Goal: Task Accomplishment & Management: Use online tool/utility

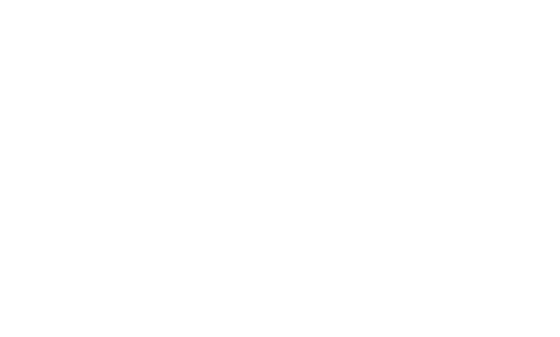
select select "Song"
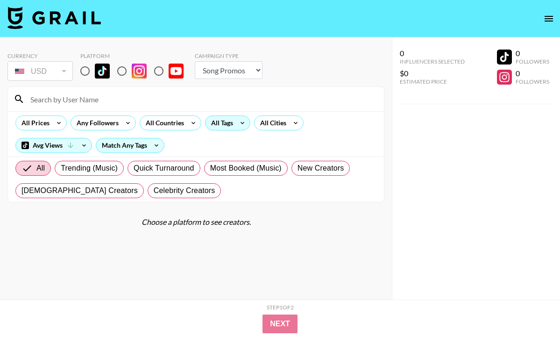
click at [231, 125] on div "All Tags" at bounding box center [220, 123] width 29 height 14
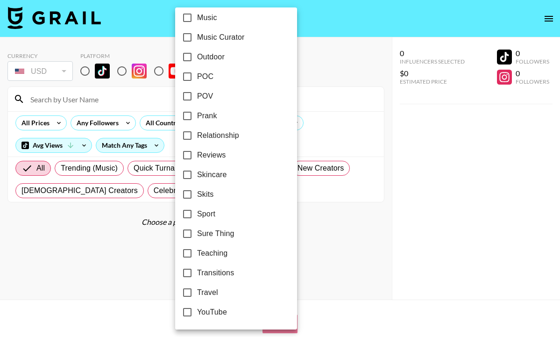
scroll to position [557, 0]
click at [184, 291] on input "Travel" at bounding box center [188, 293] width 20 height 20
checkbox input "true"
click at [44, 122] on div at bounding box center [280, 168] width 560 height 337
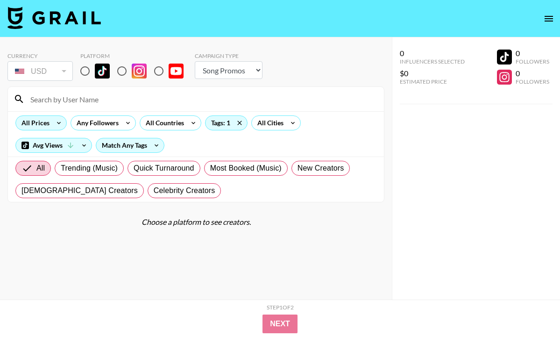
click at [46, 125] on div "All Prices" at bounding box center [34, 123] width 36 height 14
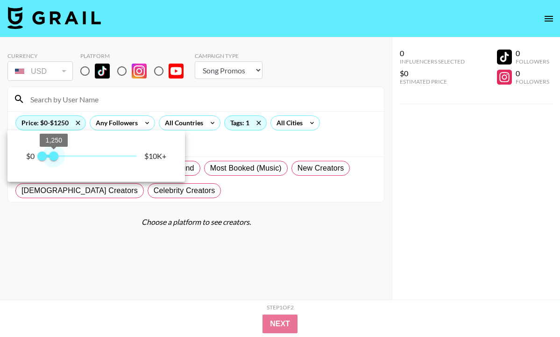
type input "1000"
drag, startPoint x: 138, startPoint y: 155, endPoint x: 51, endPoint y: 153, distance: 86.9
click at [51, 153] on span "1,000" at bounding box center [51, 155] width 9 height 9
click at [130, 103] on div at bounding box center [280, 168] width 560 height 337
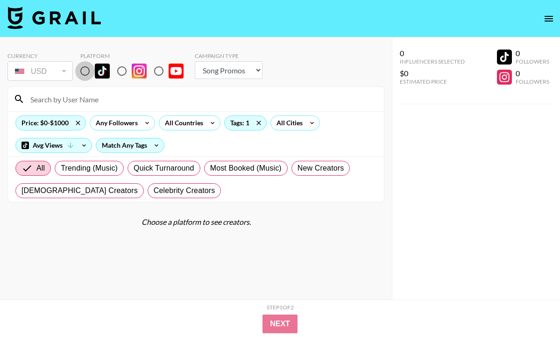
click at [86, 75] on input "radio" at bounding box center [85, 71] width 20 height 20
radio input "true"
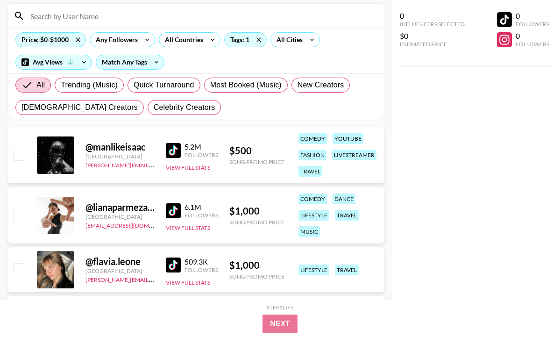
scroll to position [86, 0]
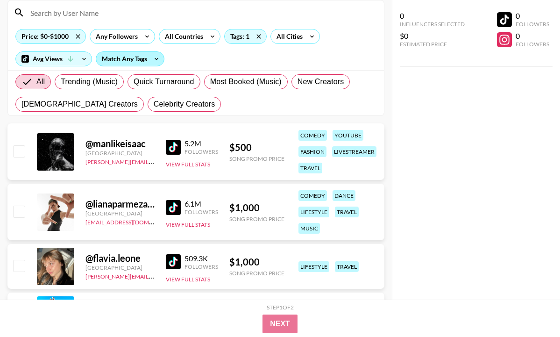
click at [129, 53] on div "Match Any Tags" at bounding box center [130, 59] width 68 height 14
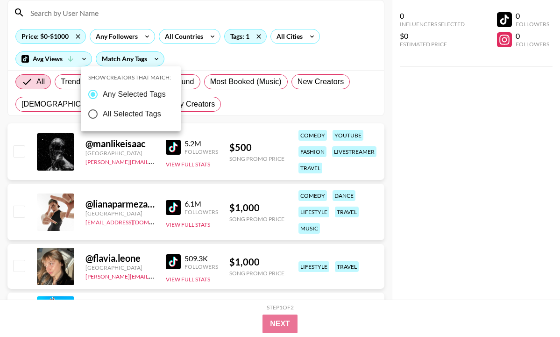
click at [145, 111] on span "All Selected Tags" at bounding box center [132, 113] width 58 height 11
click at [103, 111] on input "All Selected Tags" at bounding box center [93, 114] width 20 height 20
radio input "true"
radio input "false"
click at [196, 101] on div at bounding box center [280, 168] width 560 height 337
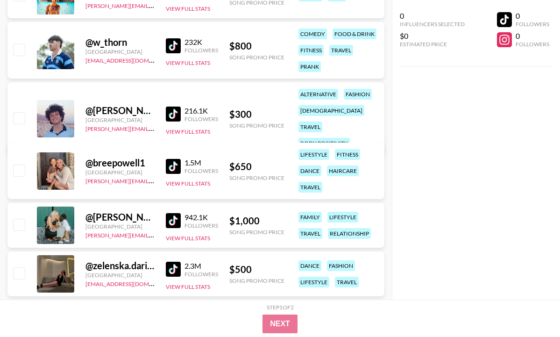
scroll to position [424, 0]
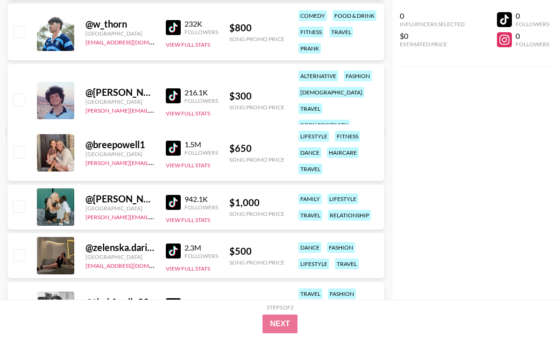
click at [173, 150] on img at bounding box center [173, 148] width 15 height 15
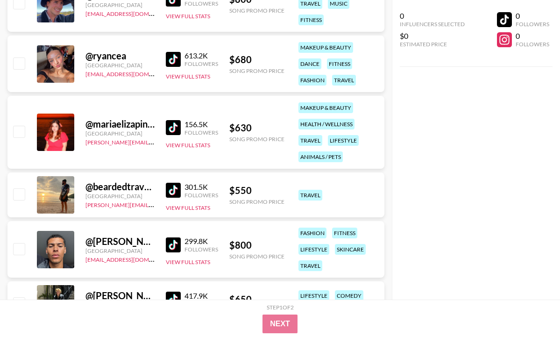
scroll to position [3290, 0]
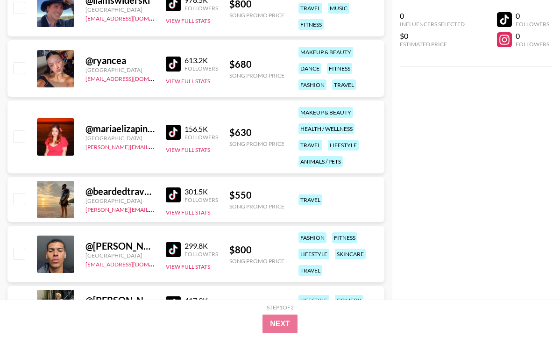
click at [172, 67] on img at bounding box center [173, 64] width 15 height 15
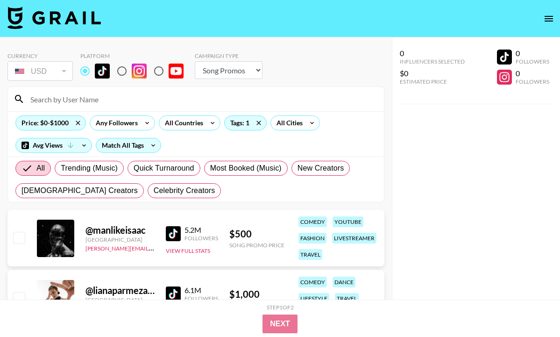
scroll to position [0, 0]
click at [206, 123] on icon at bounding box center [212, 123] width 15 height 14
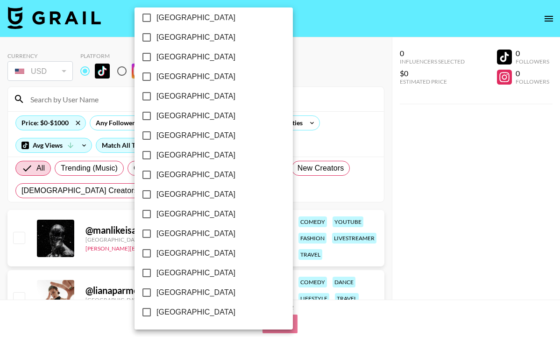
scroll to position [753, 0]
click at [190, 286] on label "[GEOGRAPHIC_DATA]" at bounding box center [207, 293] width 141 height 20
click at [157, 286] on input "[GEOGRAPHIC_DATA]" at bounding box center [147, 293] width 20 height 20
checkbox input "true"
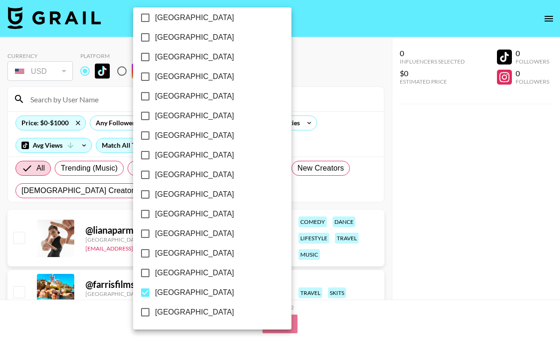
click at [258, 222] on div at bounding box center [280, 168] width 560 height 337
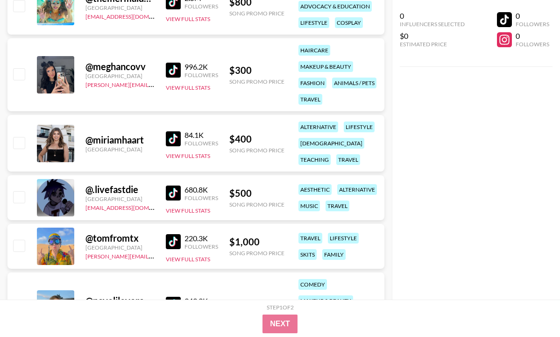
scroll to position [2677, 0]
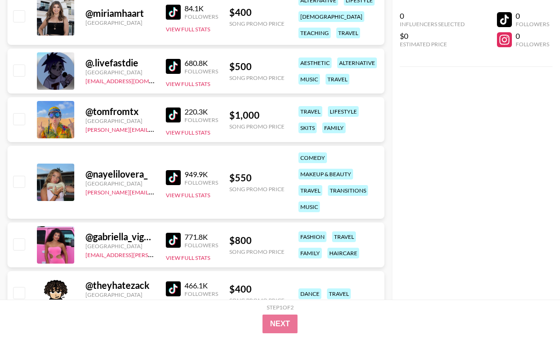
click at [171, 173] on img at bounding box center [173, 177] width 15 height 15
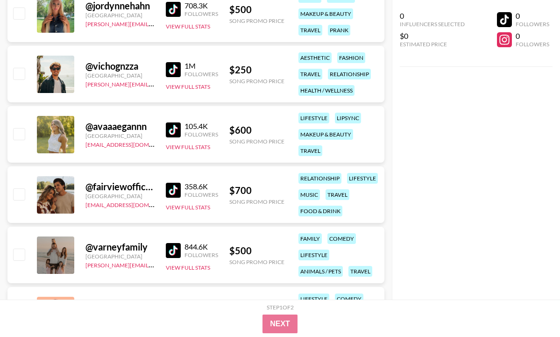
scroll to position [3114, 0]
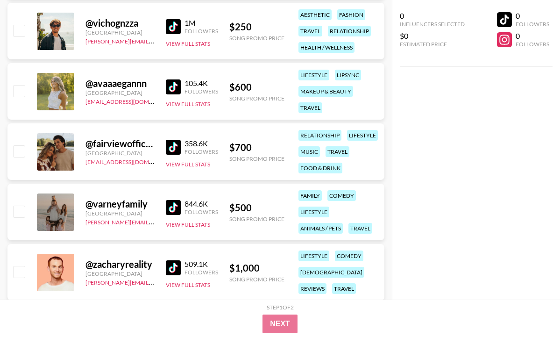
click at [175, 88] on img at bounding box center [173, 86] width 15 height 15
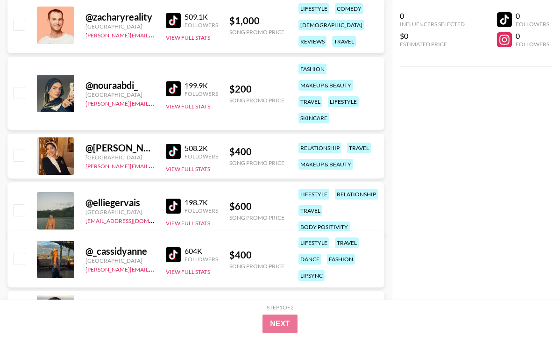
scroll to position [3471, 0]
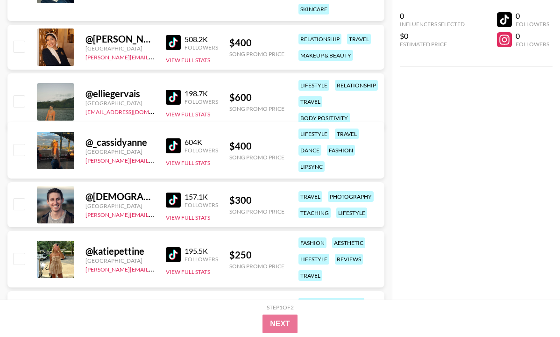
click at [171, 144] on img at bounding box center [173, 145] width 15 height 15
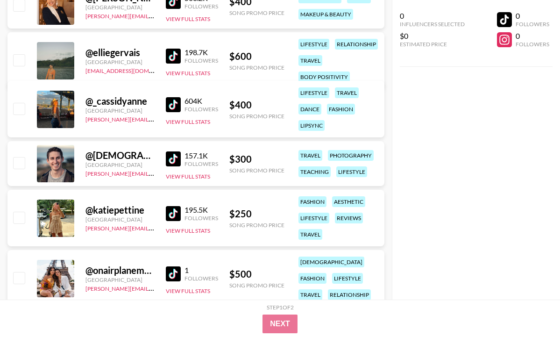
scroll to position [3535, 0]
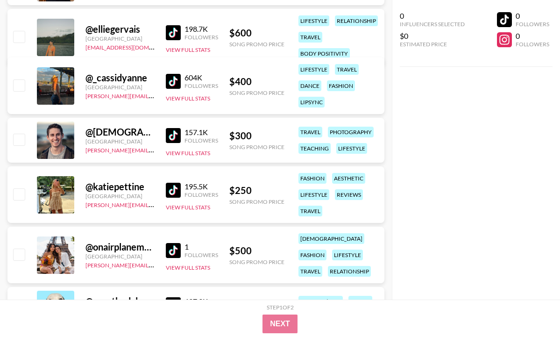
click at [170, 188] on img at bounding box center [173, 190] width 15 height 15
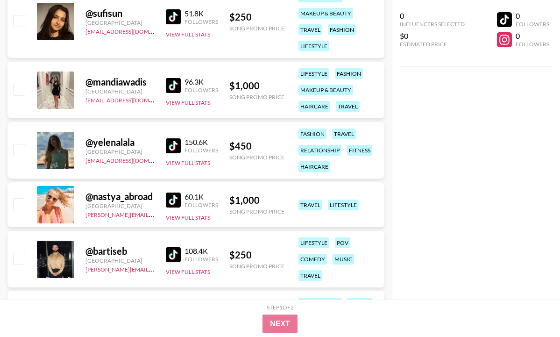
scroll to position [3948, 0]
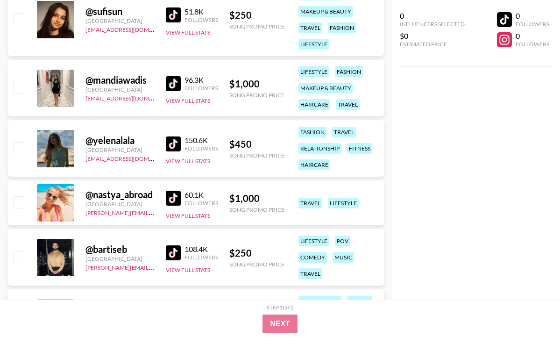
click at [167, 144] on img at bounding box center [173, 143] width 15 height 15
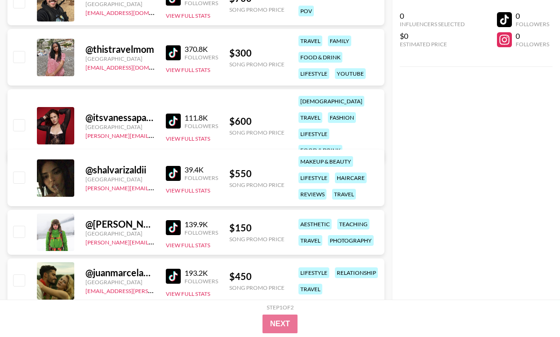
scroll to position [4649, 0]
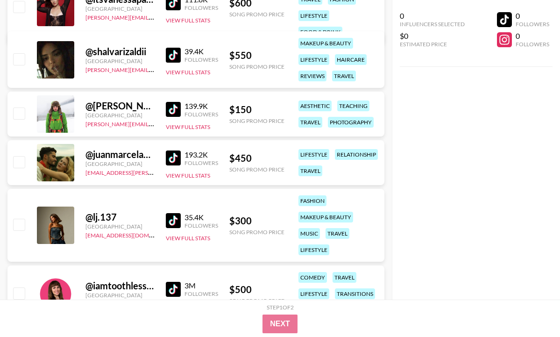
click at [177, 156] on img at bounding box center [173, 157] width 15 height 15
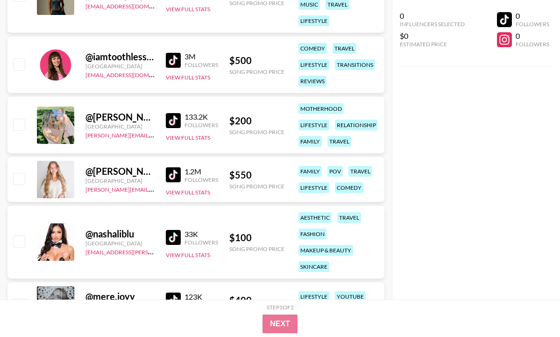
scroll to position [4896, 0]
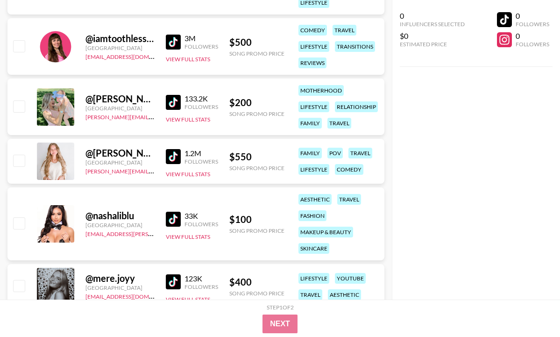
click at [172, 157] on img at bounding box center [173, 156] width 15 height 15
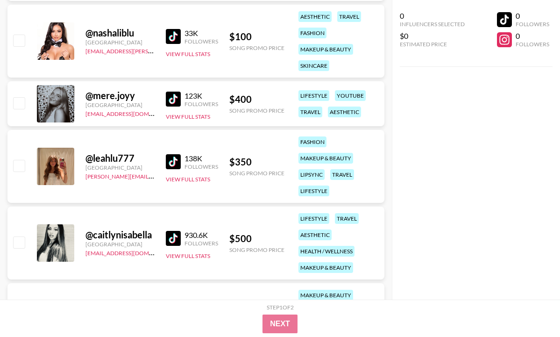
scroll to position [5080, 0]
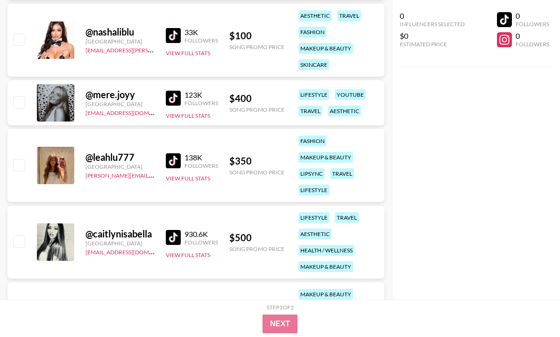
click at [172, 102] on img at bounding box center [173, 98] width 15 height 15
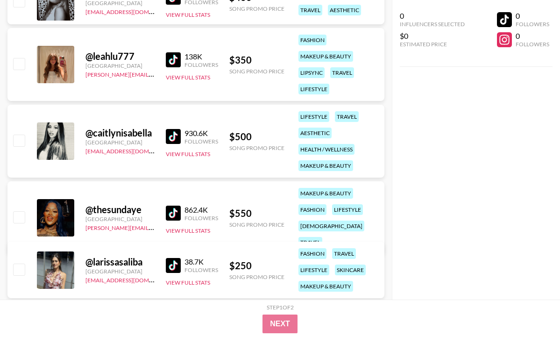
scroll to position [5182, 0]
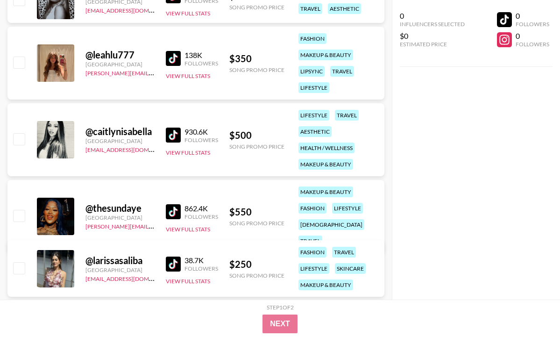
click at [172, 136] on img at bounding box center [173, 135] width 15 height 15
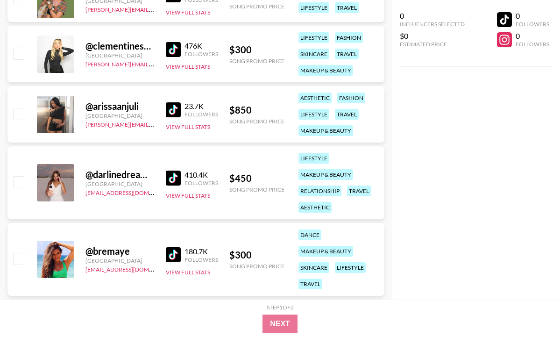
scroll to position [5891, 0]
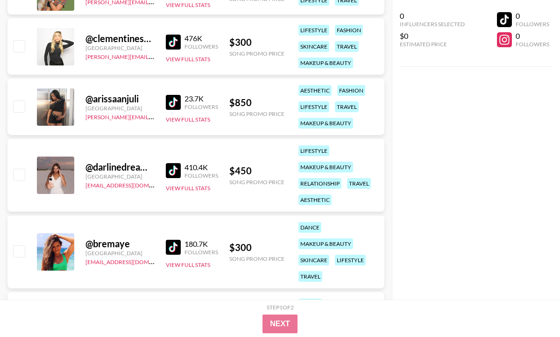
click at [176, 173] on img at bounding box center [173, 170] width 15 height 15
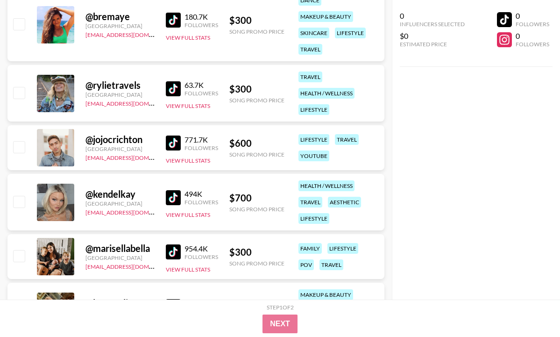
scroll to position [6156, 0]
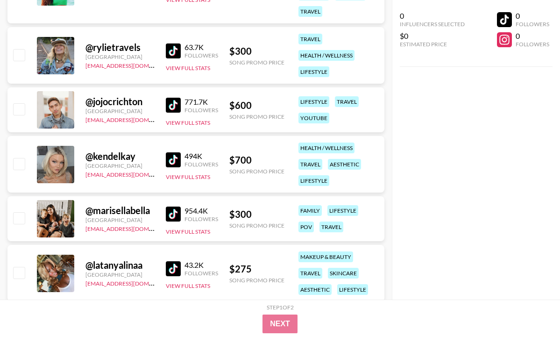
click at [176, 160] on img at bounding box center [173, 159] width 15 height 15
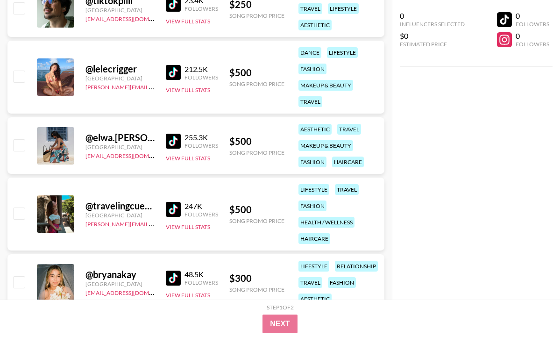
scroll to position [7078, 0]
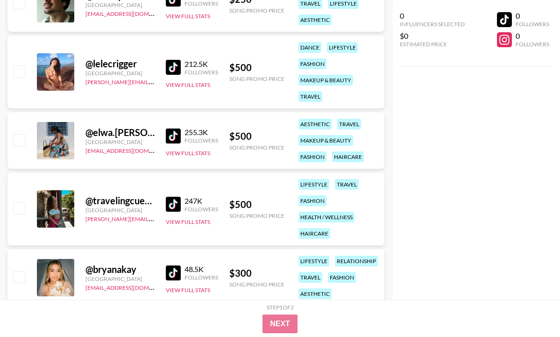
click at [167, 64] on img at bounding box center [173, 67] width 15 height 15
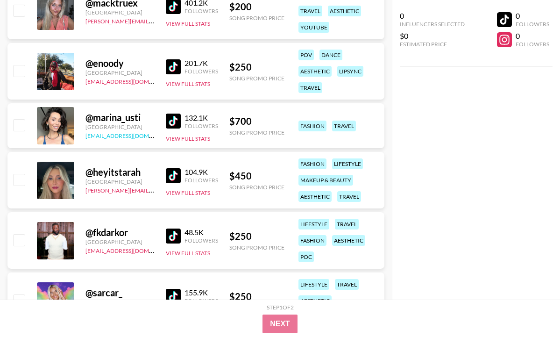
scroll to position [7925, 0]
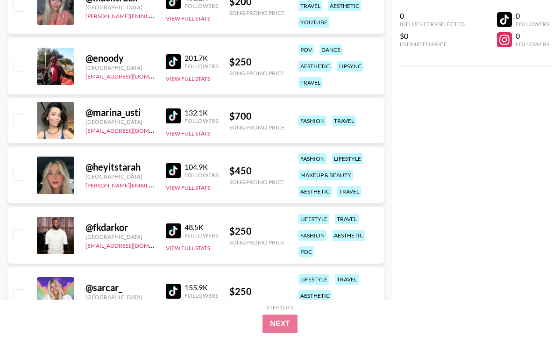
click at [171, 166] on img at bounding box center [173, 170] width 15 height 15
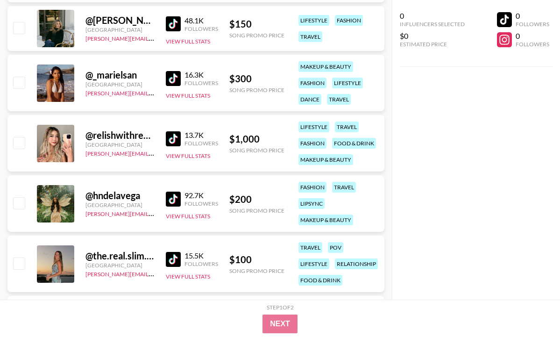
scroll to position [8949, 0]
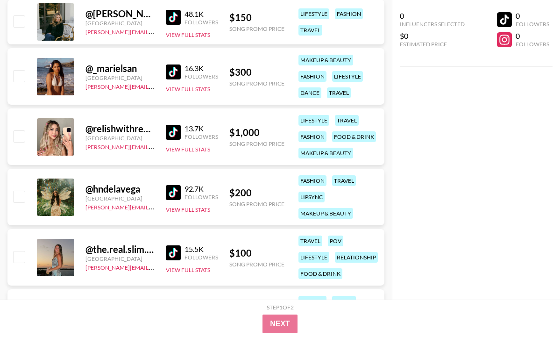
click at [178, 72] on img at bounding box center [173, 71] width 15 height 15
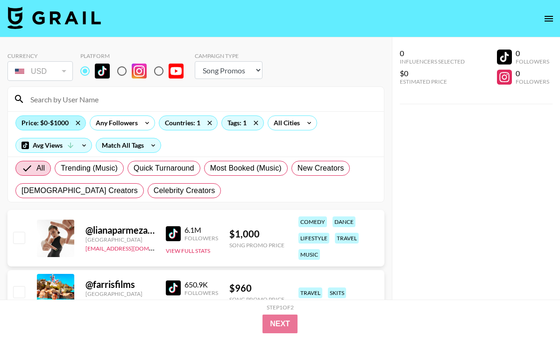
scroll to position [0, 0]
click at [59, 125] on div "Price: $0-$1000" at bounding box center [51, 123] width 70 height 14
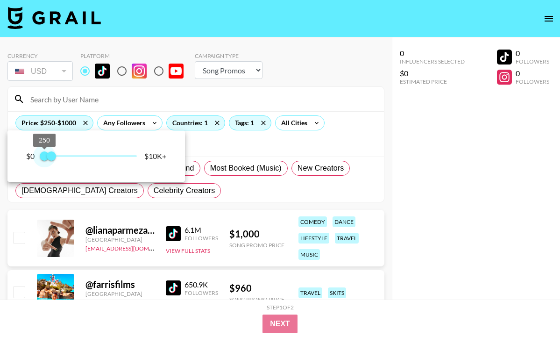
type input "500"
drag, startPoint x: 39, startPoint y: 157, endPoint x: 46, endPoint y: 158, distance: 7.5
click at [46, 158] on span "500" at bounding box center [46, 155] width 9 height 9
click at [222, 147] on div at bounding box center [280, 168] width 560 height 337
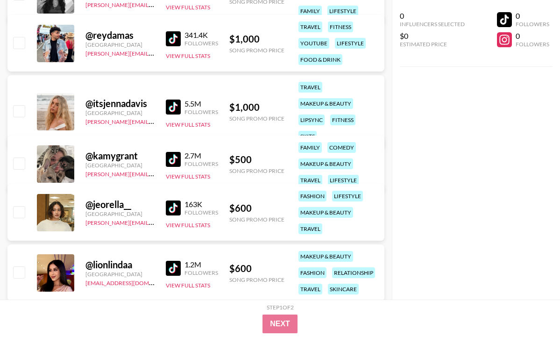
scroll to position [522, 0]
click at [176, 155] on img at bounding box center [173, 158] width 15 height 15
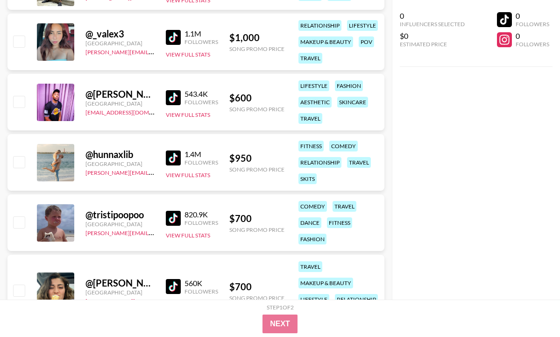
scroll to position [1620, 0]
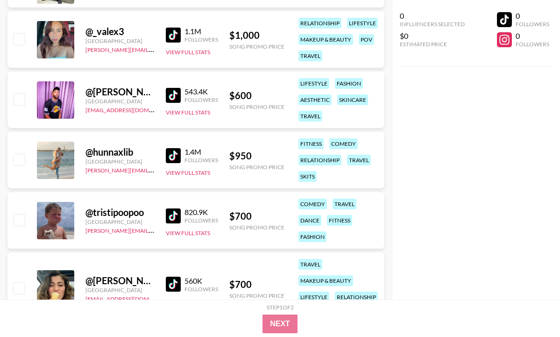
click at [174, 151] on img at bounding box center [173, 155] width 15 height 15
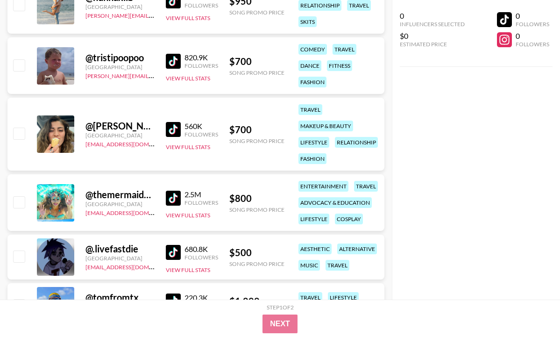
scroll to position [1776, 0]
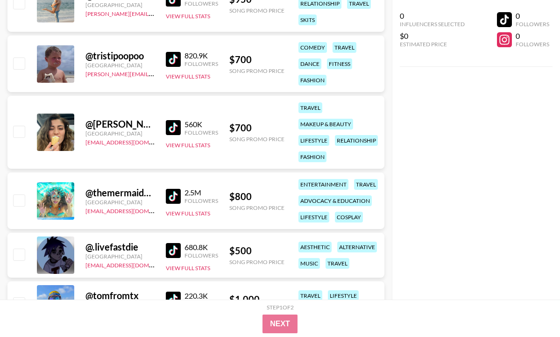
click at [174, 126] on img at bounding box center [173, 127] width 15 height 15
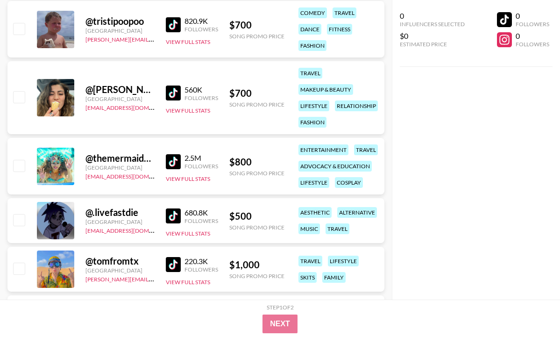
scroll to position [1816, 0]
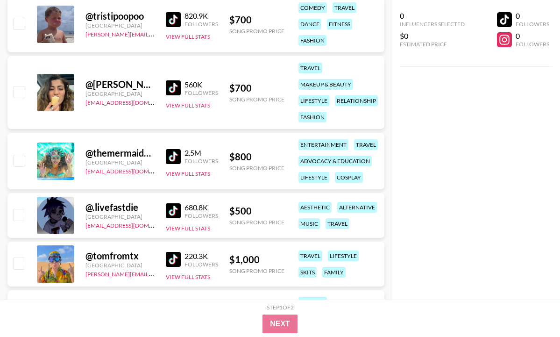
click at [174, 157] on img at bounding box center [173, 156] width 15 height 15
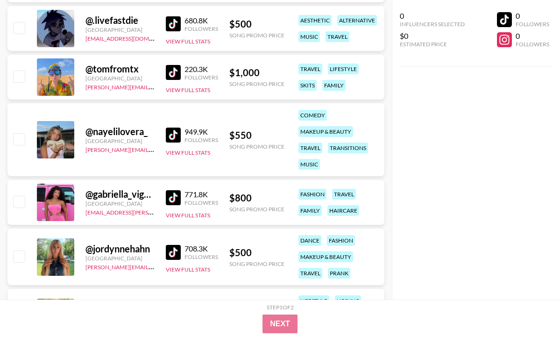
scroll to position [2005, 0]
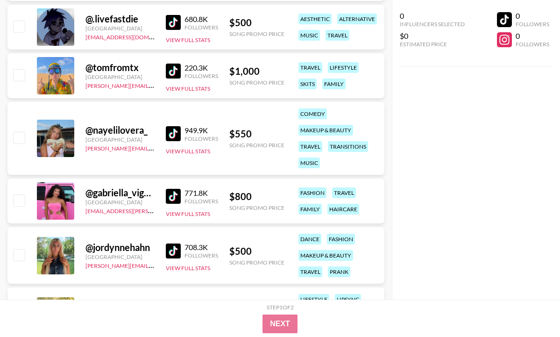
click at [163, 132] on div "@ nayelilovera_ [GEOGRAPHIC_DATA] [PERSON_NAME][EMAIL_ADDRESS][DOMAIN_NAME] 949…" at bounding box center [195, 138] width 377 height 73
click at [171, 136] on img at bounding box center [173, 133] width 15 height 15
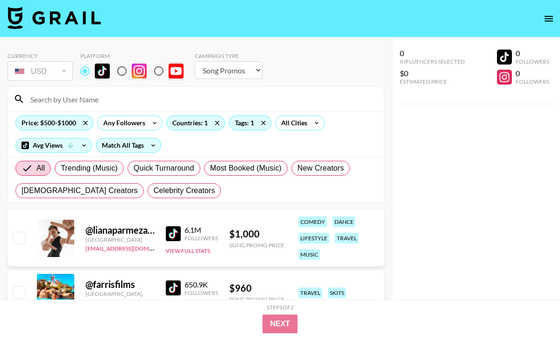
scroll to position [0, 0]
click at [148, 97] on input at bounding box center [202, 99] width 354 height 15
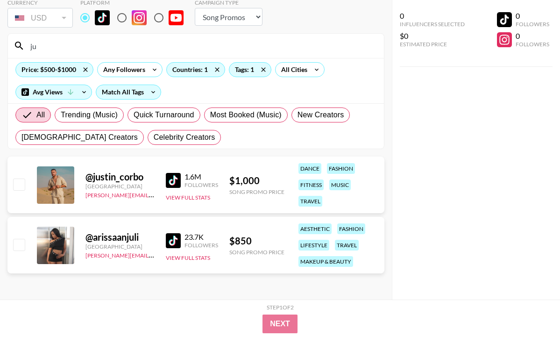
scroll to position [53, 0]
click at [85, 70] on icon at bounding box center [85, 70] width 15 height 14
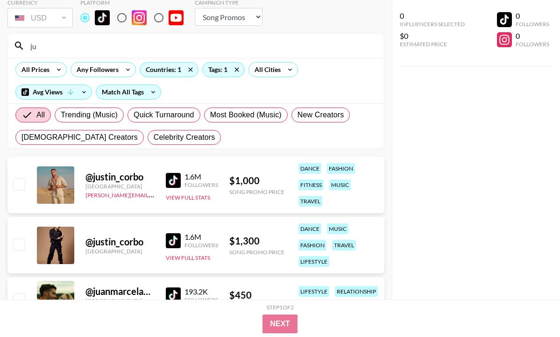
click at [78, 50] on input "ju" at bounding box center [202, 45] width 354 height 15
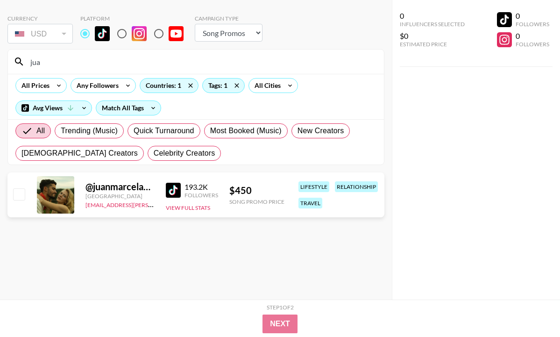
scroll to position [37, 0]
type input "[PERSON_NAME]"
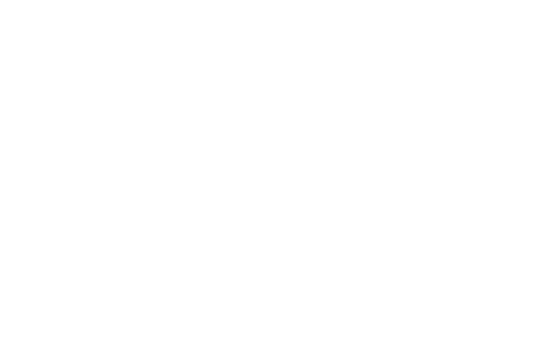
select select "Song"
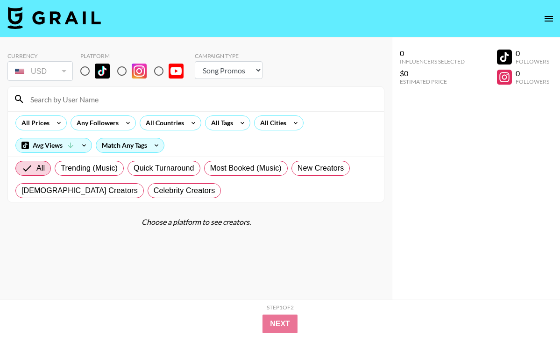
click at [115, 101] on input at bounding box center [202, 99] width 354 height 15
type input "kat"
click at [84, 73] on input "radio" at bounding box center [85, 71] width 20 height 20
radio input "true"
click at [92, 92] on input "kat" at bounding box center [202, 99] width 354 height 15
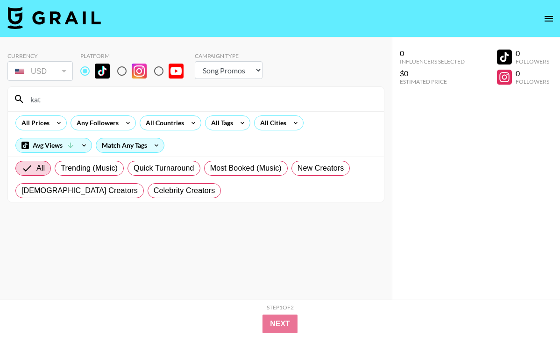
click at [101, 94] on input "kat" at bounding box center [202, 99] width 354 height 15
click at [106, 98] on input "kat" at bounding box center [202, 99] width 354 height 15
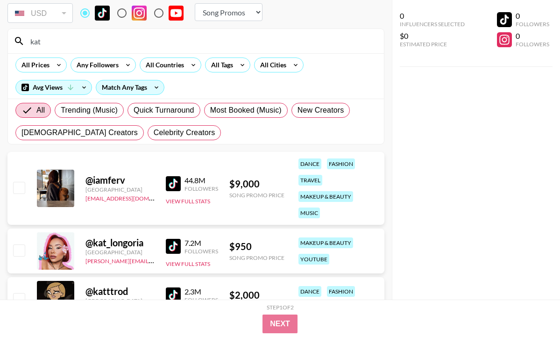
scroll to position [32, 0]
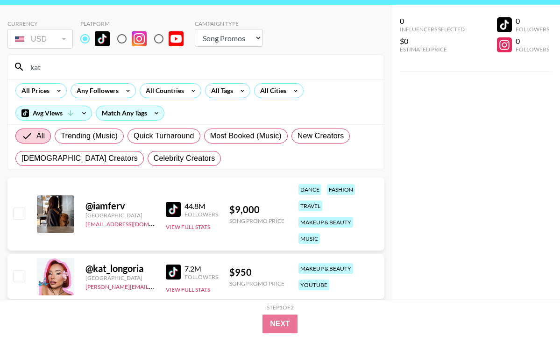
type input "kat"
click at [158, 42] on input "radio" at bounding box center [159, 39] width 20 height 20
radio input "true"
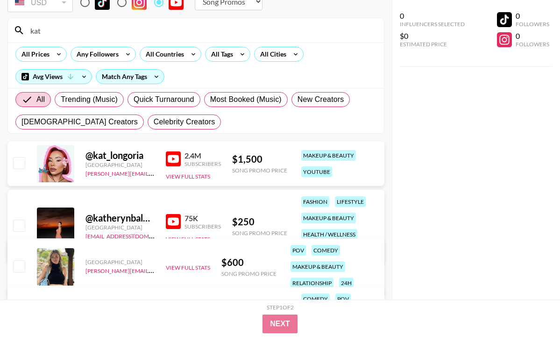
scroll to position [73, 0]
